Goal: Download file/media

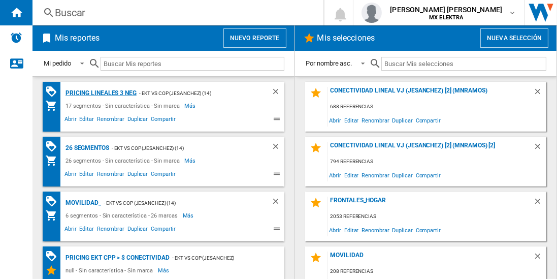
click at [100, 92] on div "Pricing lineales 3 neg" at bounding box center [100, 93] width 74 height 13
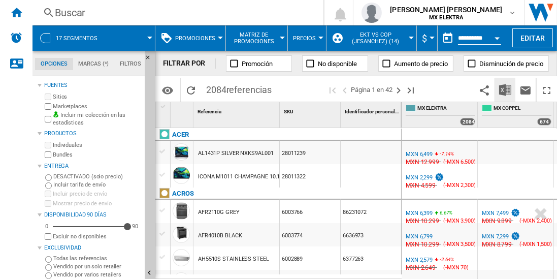
click at [505, 89] on img "Descargar en Excel" at bounding box center [505, 90] width 12 height 12
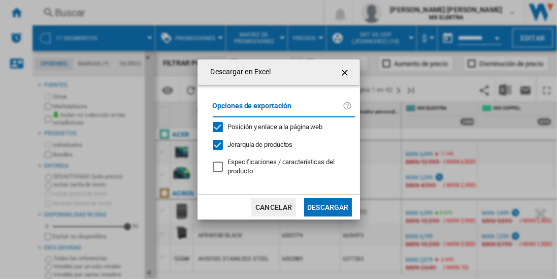
click at [327, 206] on button "Descargar" at bounding box center [327, 207] width 47 height 18
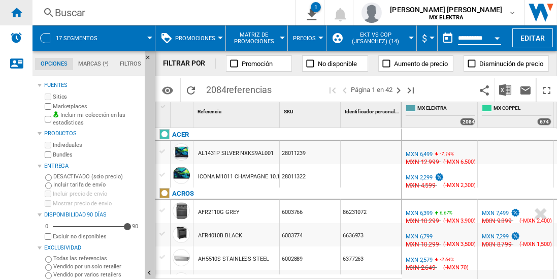
click at [16, 12] on ng-md-icon "Inicio" at bounding box center [16, 12] width 12 height 12
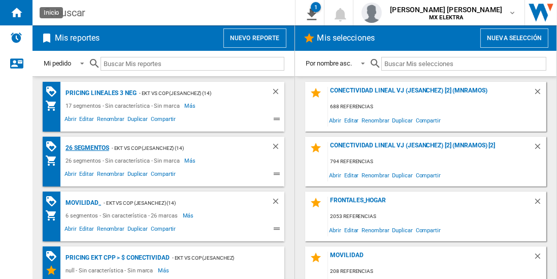
click at [87, 147] on div "26 segmentos" at bounding box center [86, 148] width 46 height 13
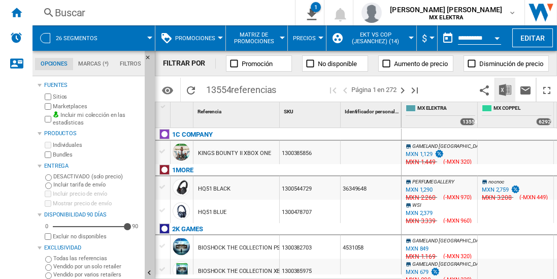
click at [505, 89] on img "Descargar en Excel" at bounding box center [505, 90] width 12 height 12
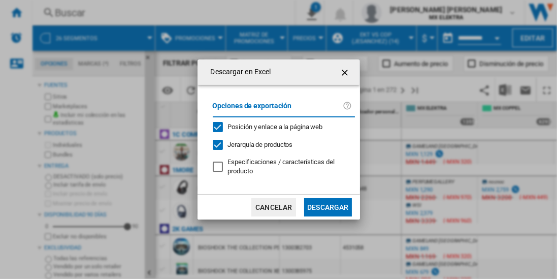
click at [327, 206] on button "Descargar" at bounding box center [327, 207] width 47 height 18
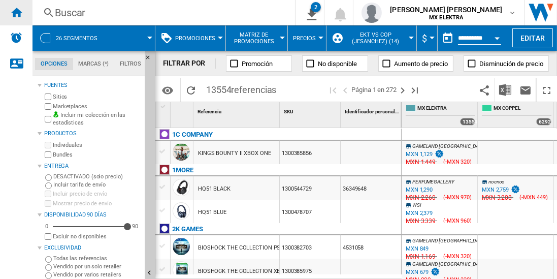
click at [16, 12] on ng-md-icon "Inicio" at bounding box center [16, 12] width 12 height 12
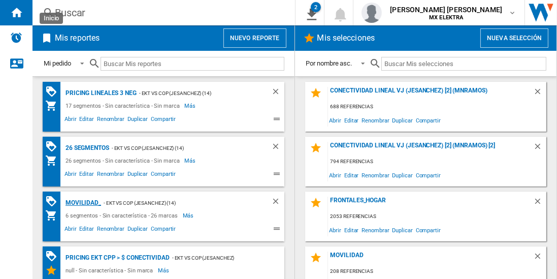
click at [82, 201] on div "MOVILIDAD_" at bounding box center [82, 202] width 38 height 13
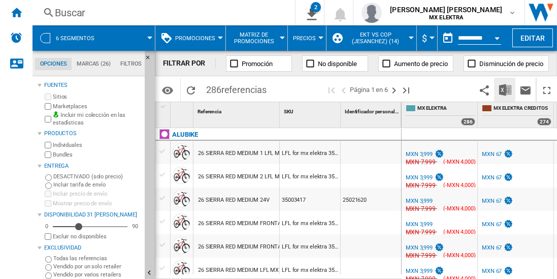
click at [505, 89] on img "Descargar en Excel" at bounding box center [505, 90] width 12 height 12
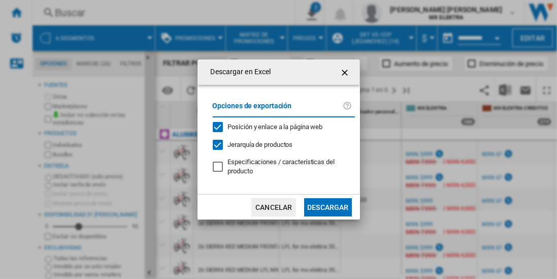
click at [327, 206] on button "Descargar" at bounding box center [327, 207] width 47 height 18
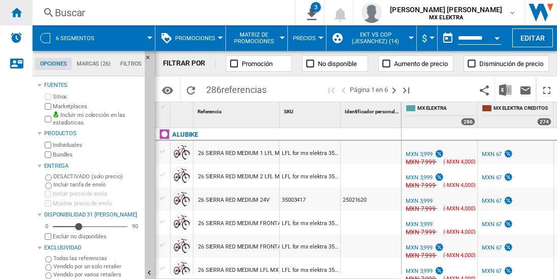
click at [16, 12] on ng-md-icon "Inicio" at bounding box center [16, 12] width 12 height 12
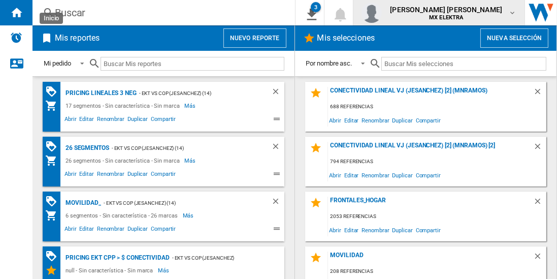
click at [449, 13] on span "[PERSON_NAME] [PERSON_NAME]" at bounding box center [446, 10] width 112 height 10
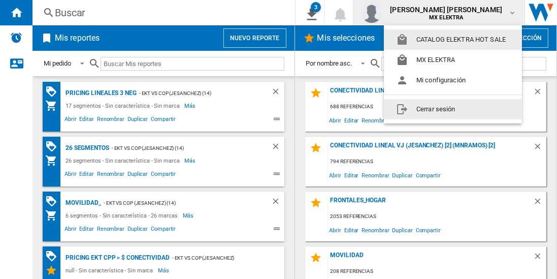
click at [428, 108] on button "Cerrar sesión" at bounding box center [453, 109] width 138 height 20
